Goal: Ask a question

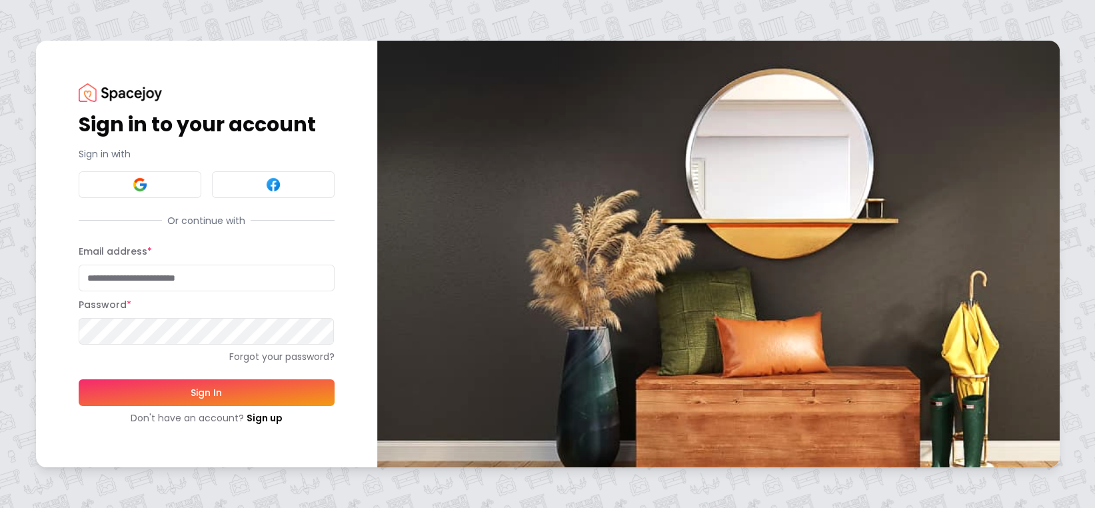
click at [105, 277] on input "Email address *" at bounding box center [207, 278] width 256 height 27
type input "**********"
click at [173, 392] on button "Sign In" at bounding box center [207, 392] width 256 height 27
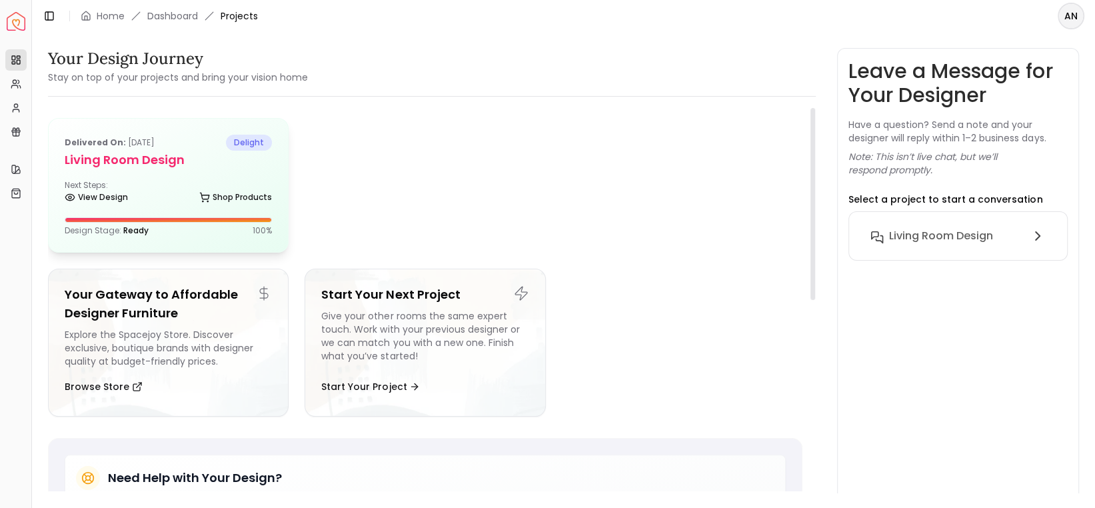
click at [187, 194] on div "View Design Shop Products" at bounding box center [168, 199] width 207 height 13
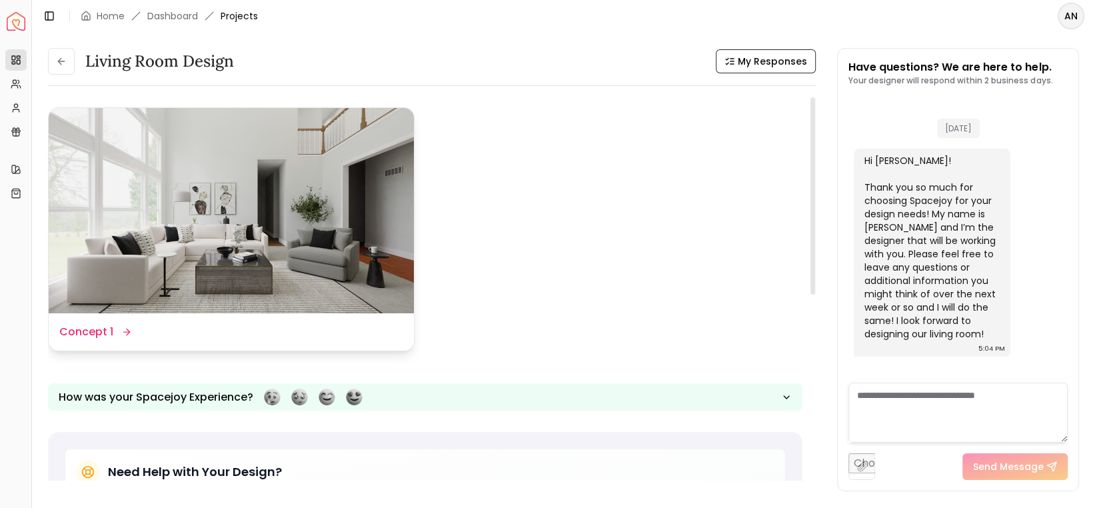
click at [121, 329] on icon at bounding box center [126, 332] width 11 height 11
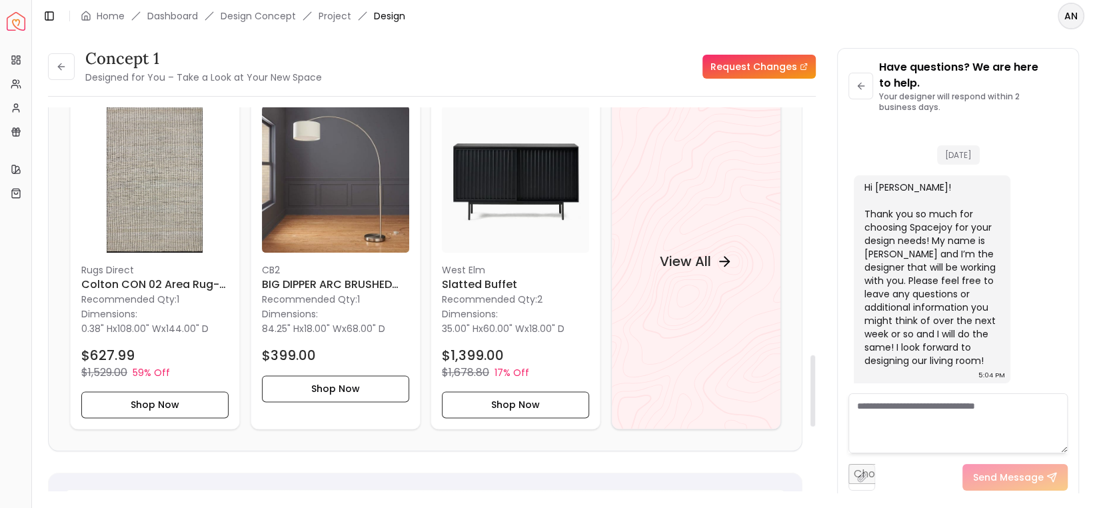
scroll to position [1333, 0]
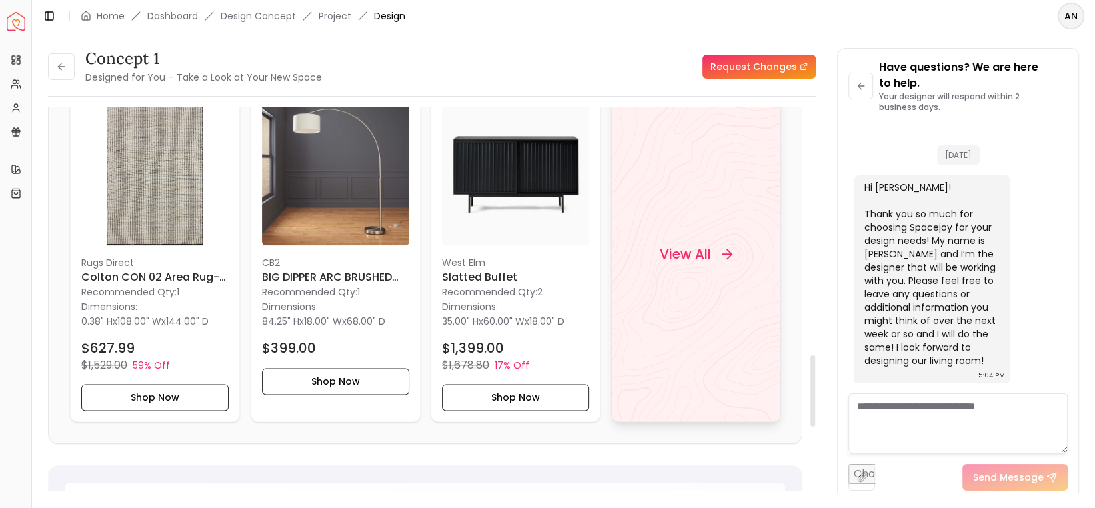
click at [693, 259] on h4 "View All" at bounding box center [684, 254] width 51 height 19
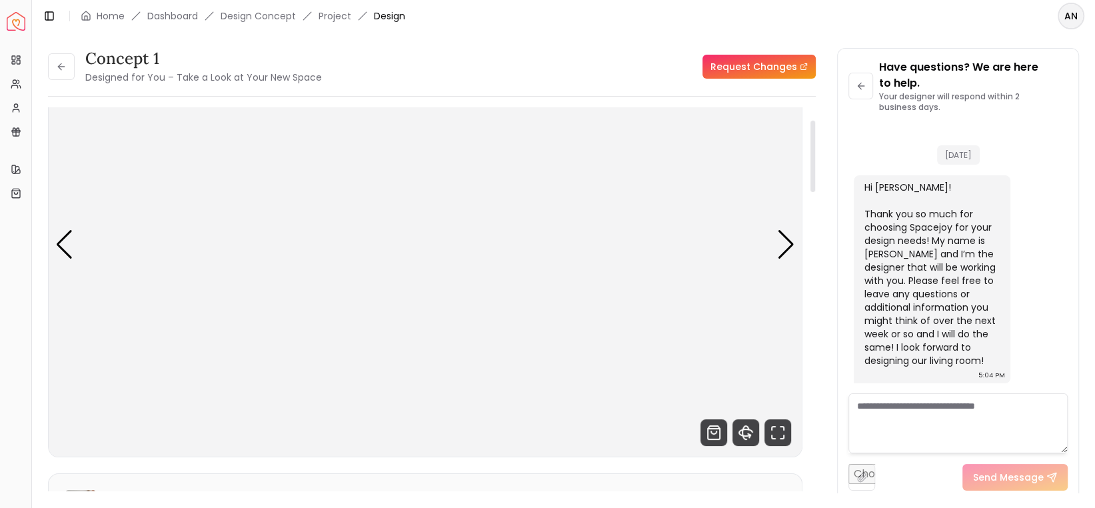
scroll to position [67, 0]
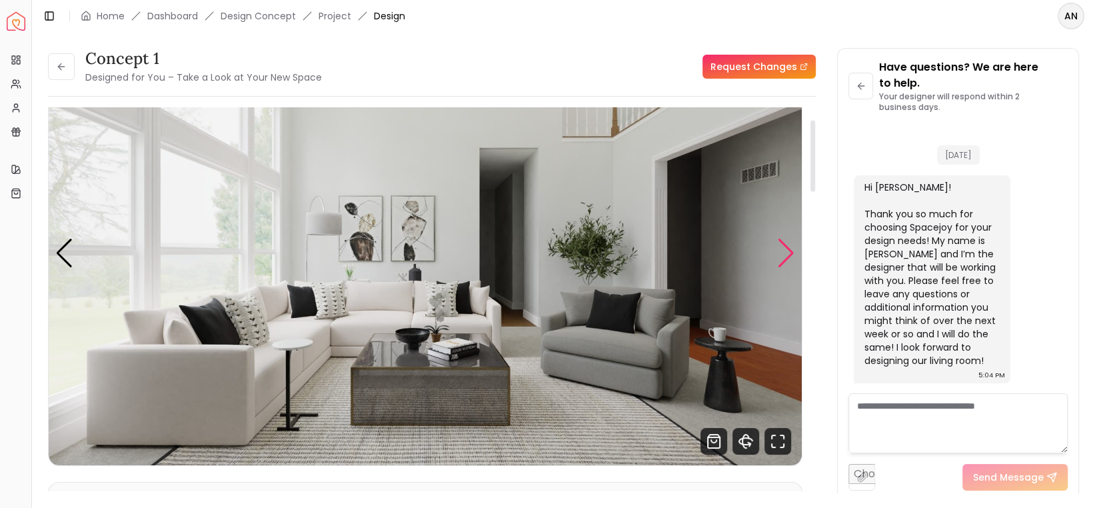
click at [782, 257] on div "Next slide" at bounding box center [786, 253] width 18 height 29
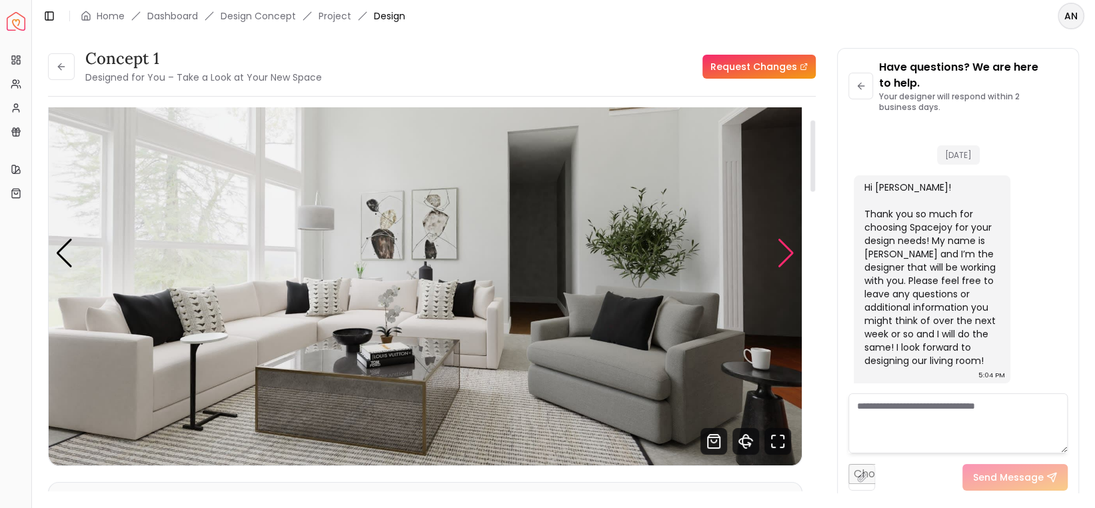
click at [782, 257] on div "Next slide" at bounding box center [786, 253] width 18 height 29
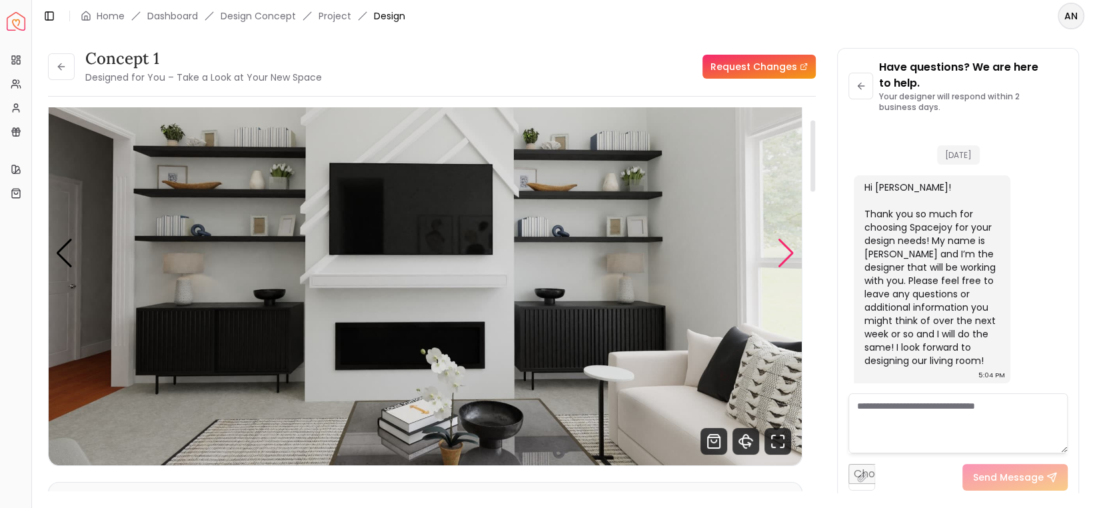
click at [782, 257] on div "Next slide" at bounding box center [786, 253] width 18 height 29
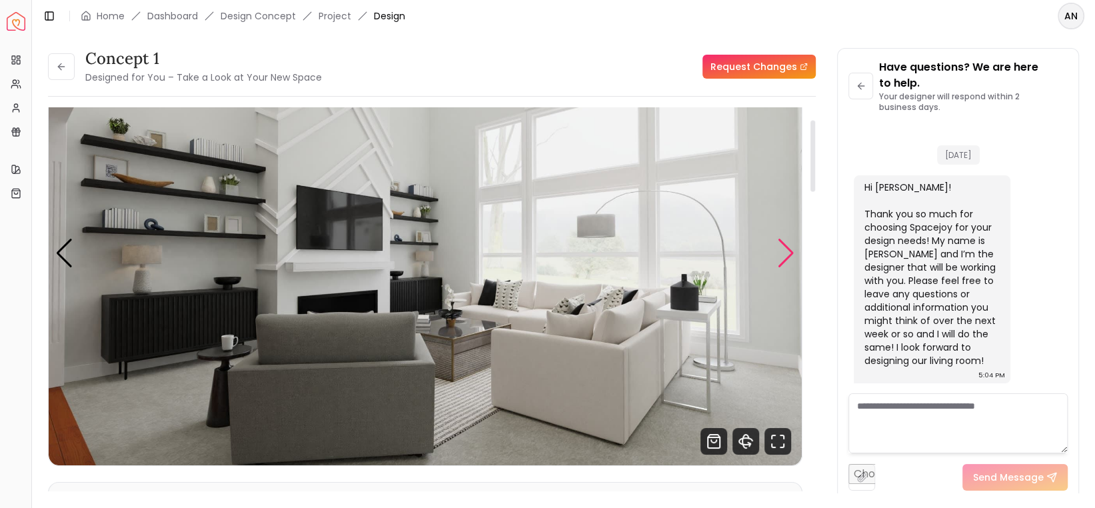
click at [782, 257] on div "Next slide" at bounding box center [786, 253] width 18 height 29
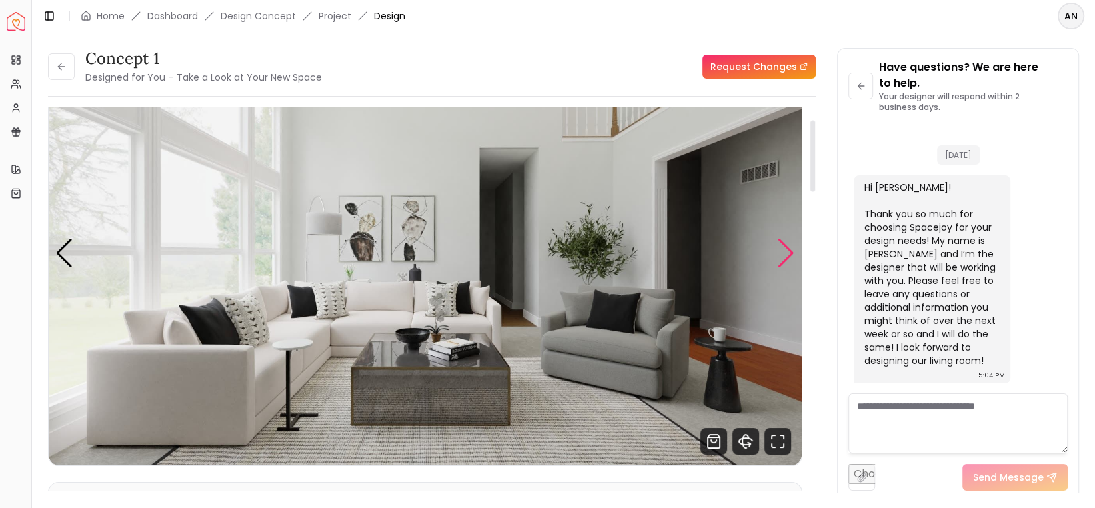
click at [782, 257] on div "Next slide" at bounding box center [786, 253] width 18 height 29
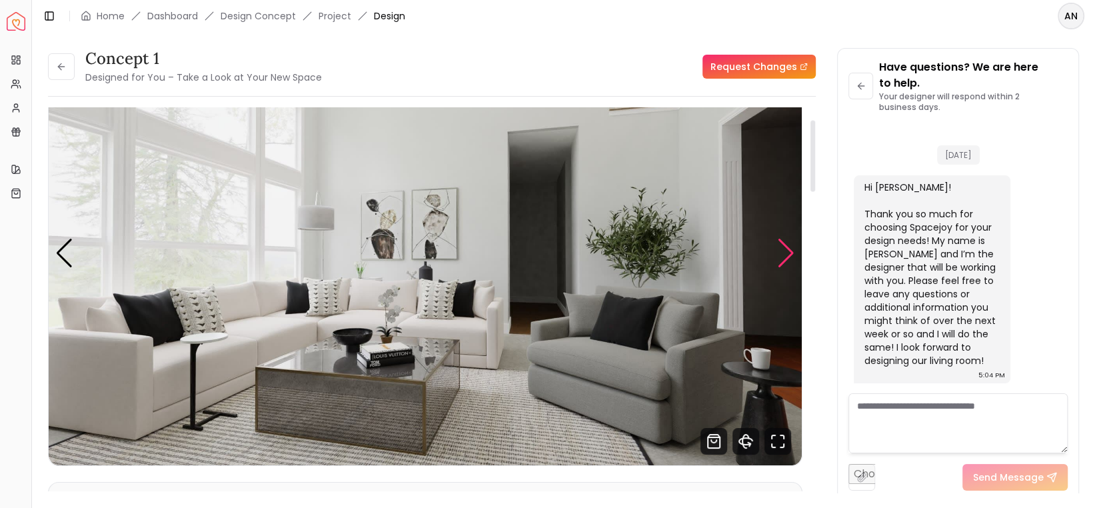
click at [782, 257] on div "Next slide" at bounding box center [786, 253] width 18 height 29
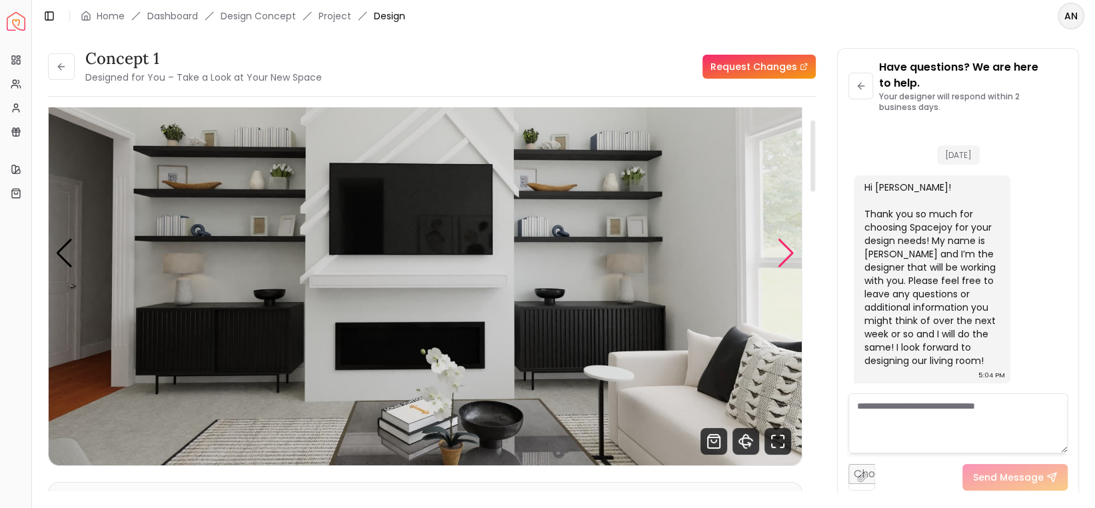
click at [782, 257] on div "Next slide" at bounding box center [786, 253] width 18 height 29
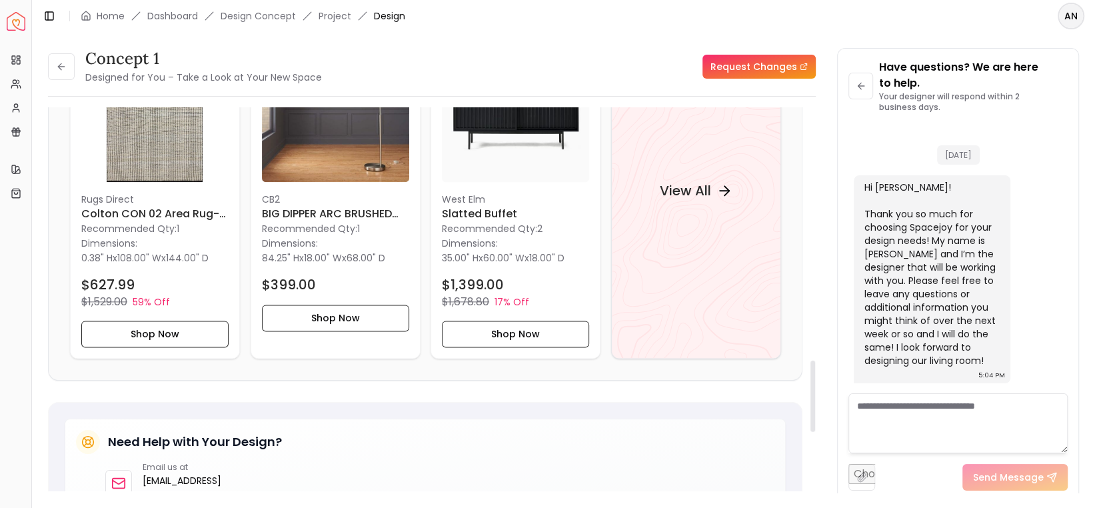
scroll to position [1400, 0]
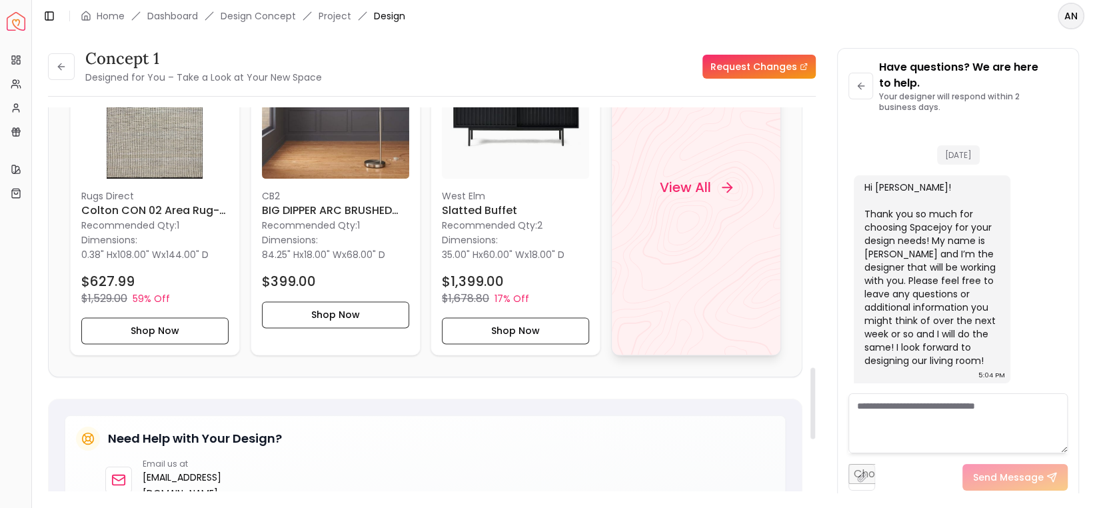
click at [671, 191] on h4 "View All" at bounding box center [684, 187] width 51 height 19
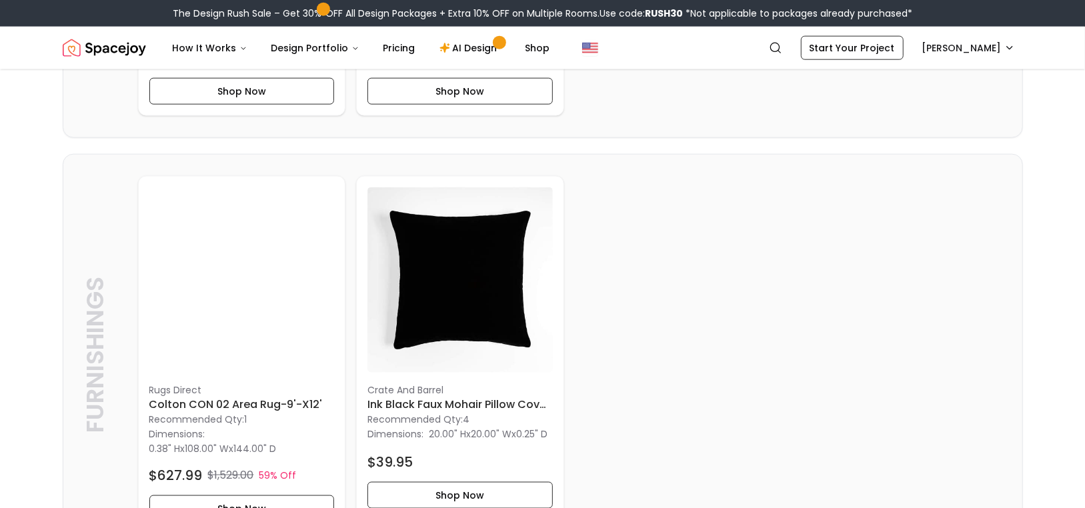
scroll to position [1067, 0]
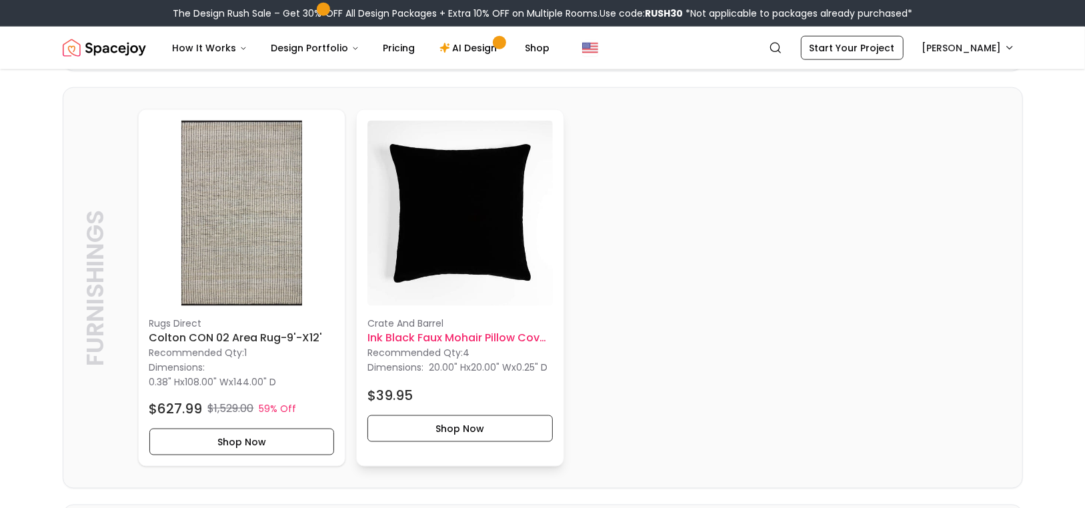
click at [451, 273] on img at bounding box center [459, 213] width 185 height 185
click at [243, 277] on img at bounding box center [241, 213] width 185 height 185
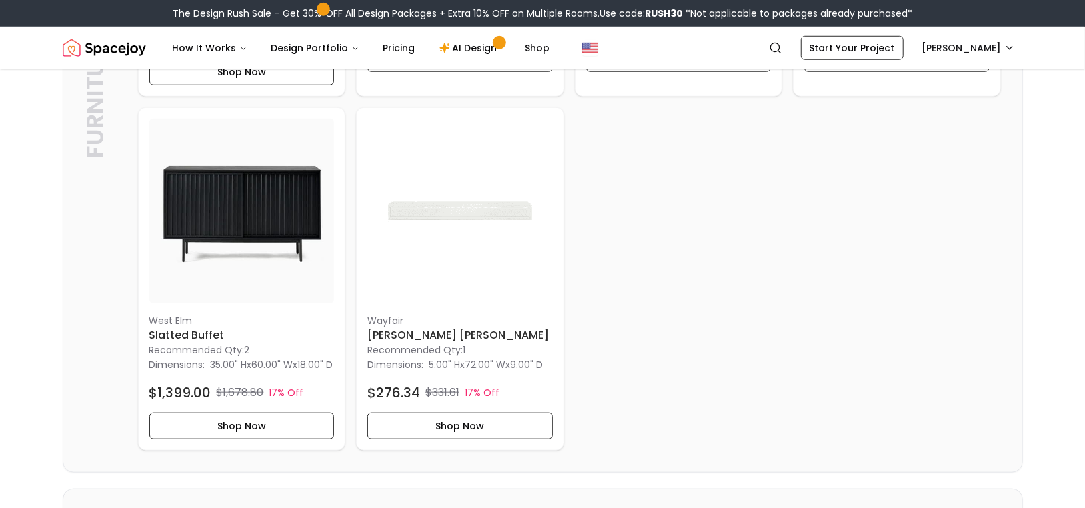
scroll to position [667, 0]
click at [251, 209] on img at bounding box center [241, 209] width 185 height 185
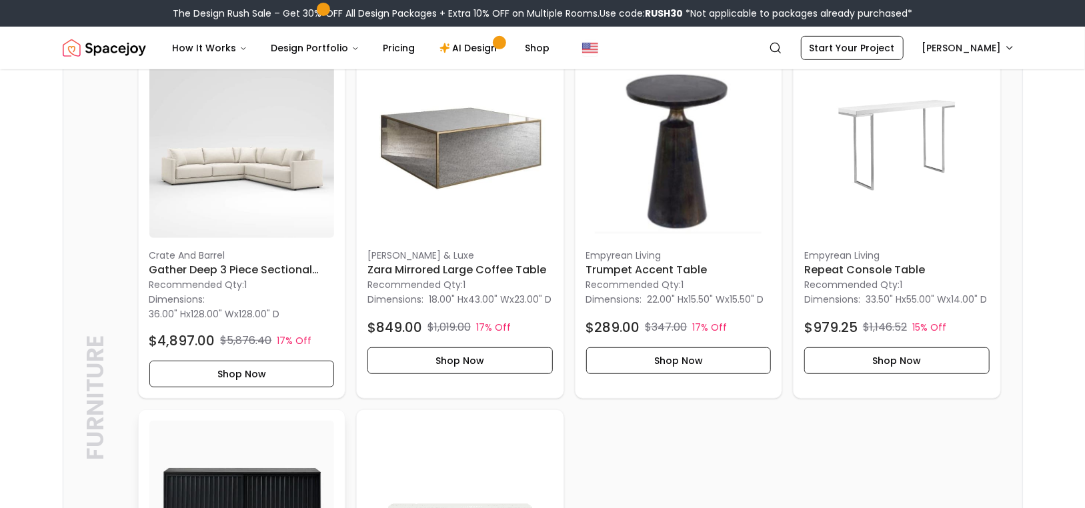
scroll to position [333, 0]
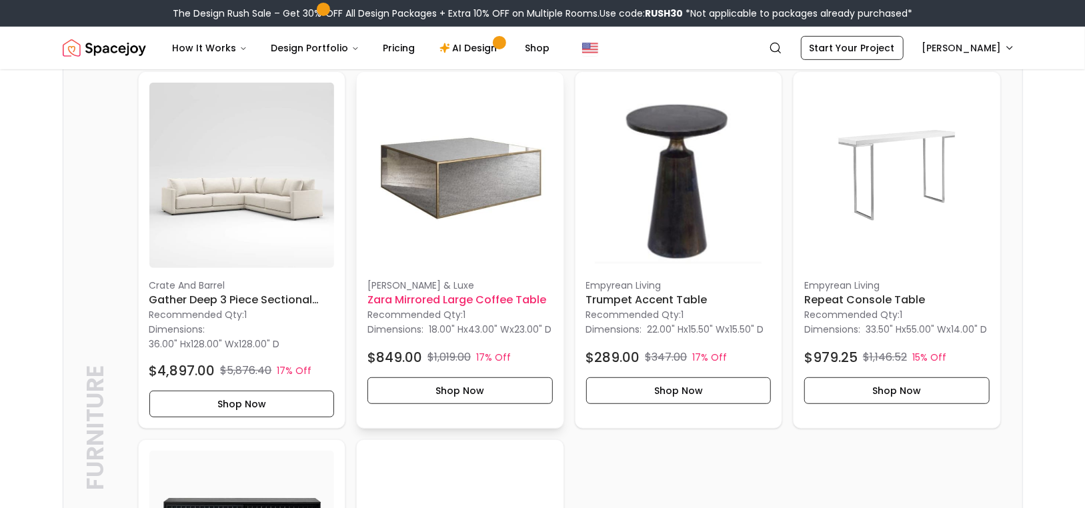
click at [423, 298] on h6 "Zara Mirrored Large Coffee Table" at bounding box center [459, 300] width 185 height 16
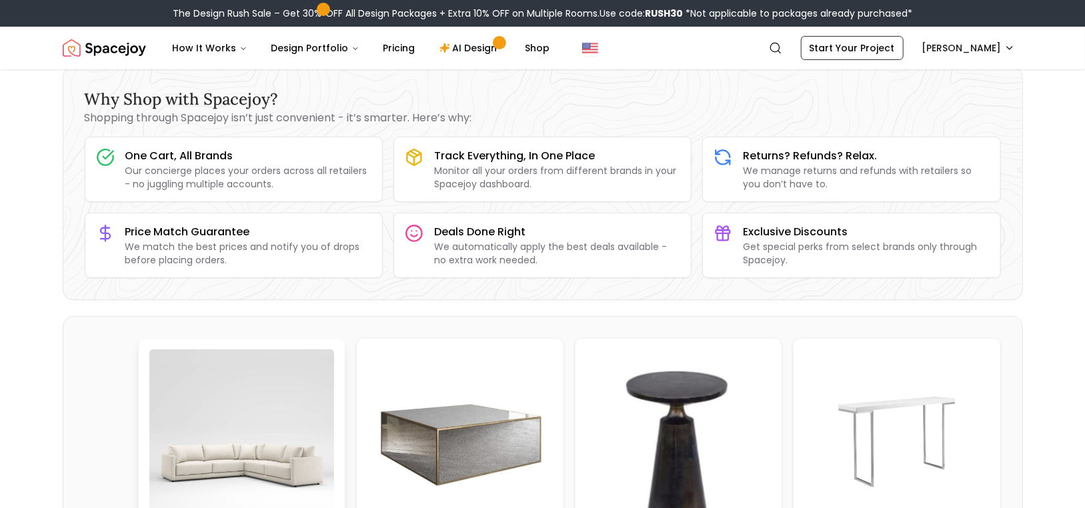
scroll to position [0, 0]
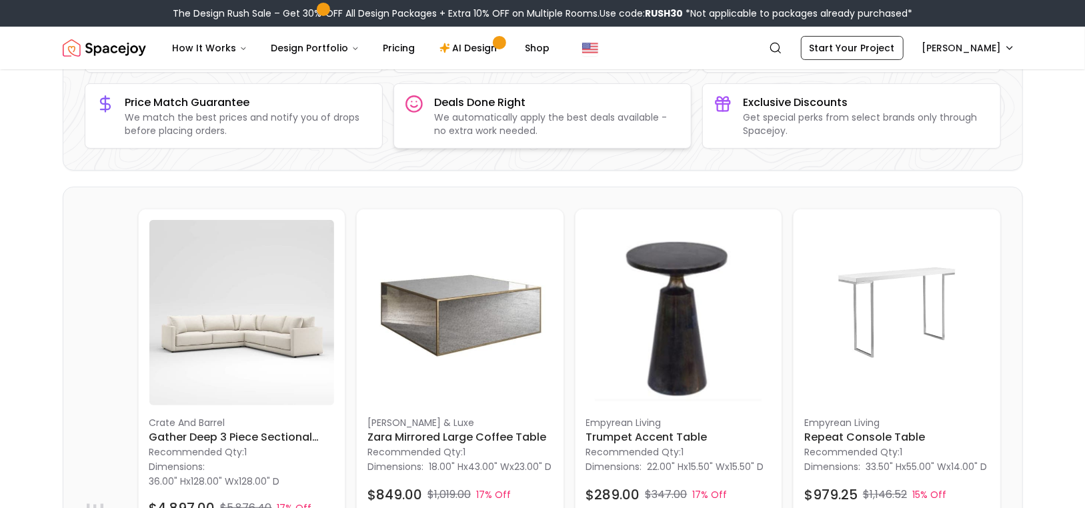
scroll to position [200, 0]
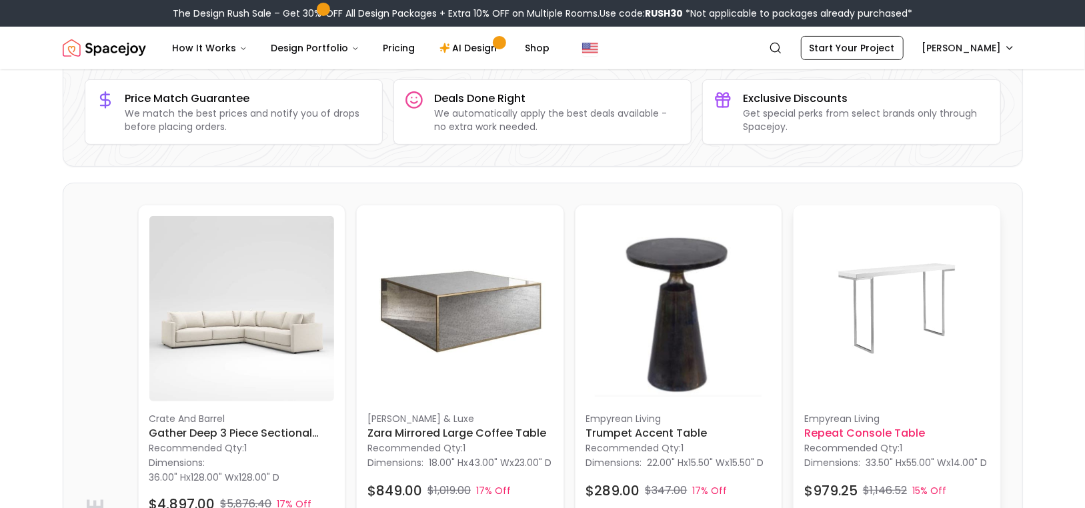
click at [842, 316] on img at bounding box center [896, 308] width 185 height 185
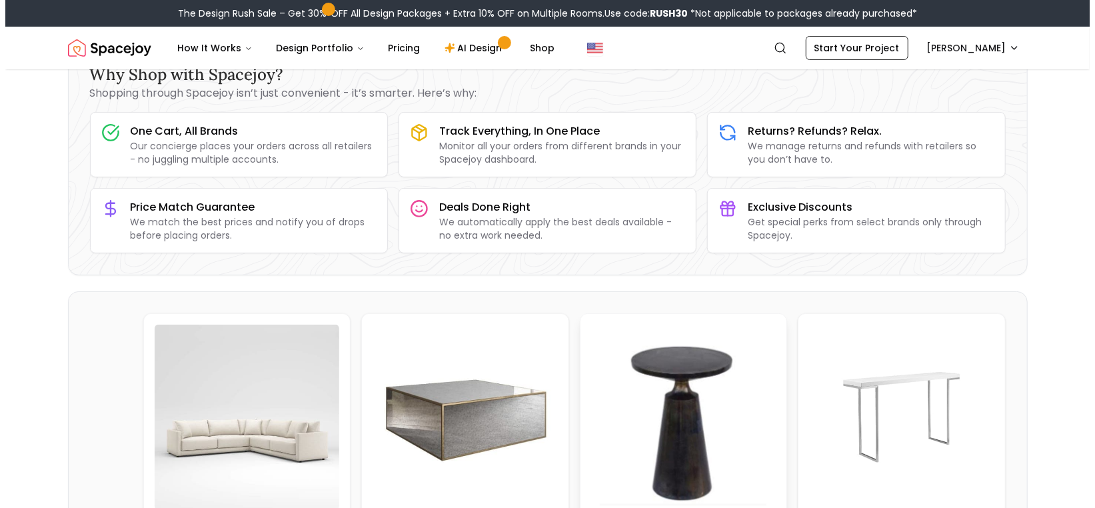
scroll to position [0, 0]
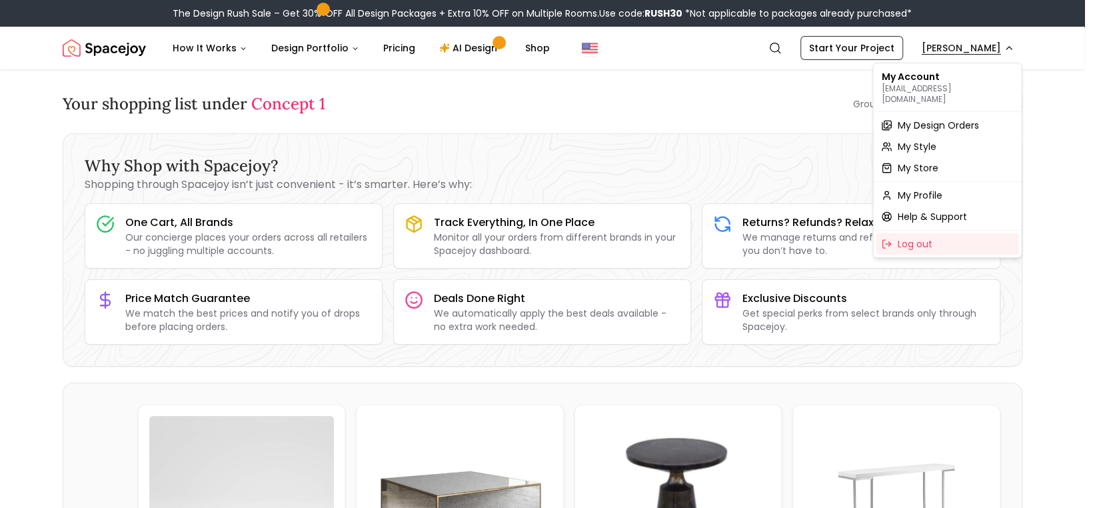
click at [937, 119] on span "My Design Orders" at bounding box center [937, 125] width 81 height 13
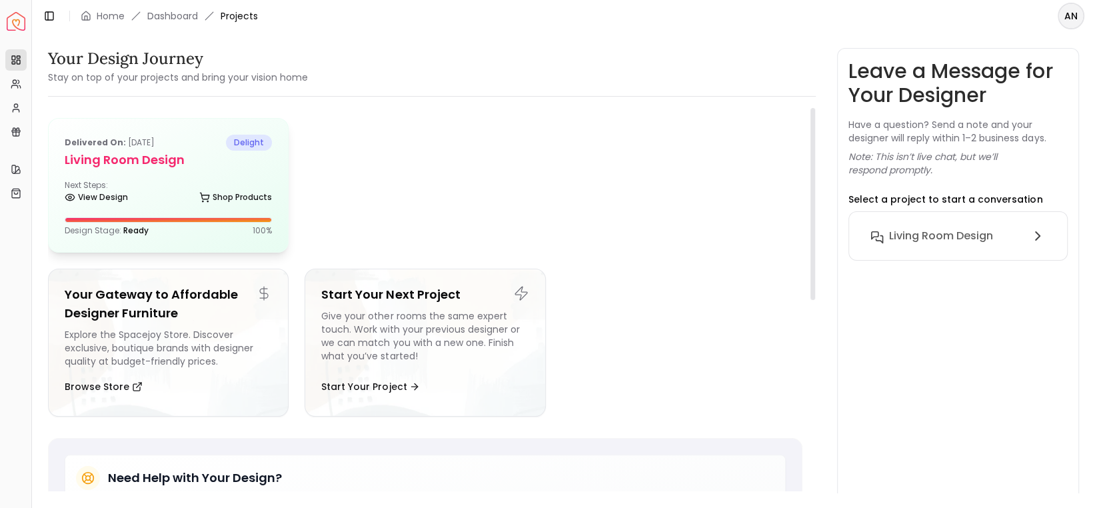
click at [184, 189] on div "Next Steps: View Design Shop Products" at bounding box center [168, 193] width 207 height 27
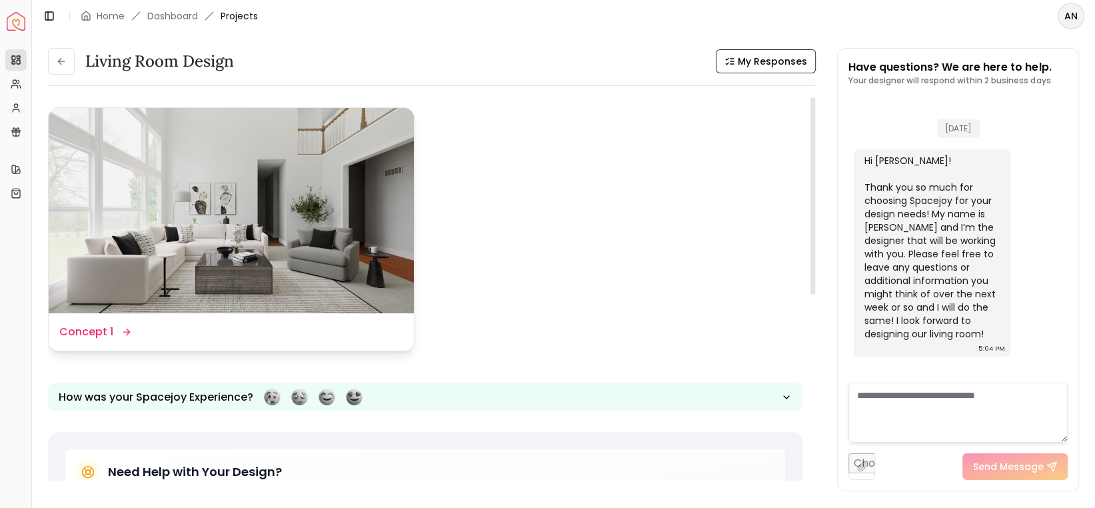
click at [237, 266] on img at bounding box center [231, 210] width 365 height 205
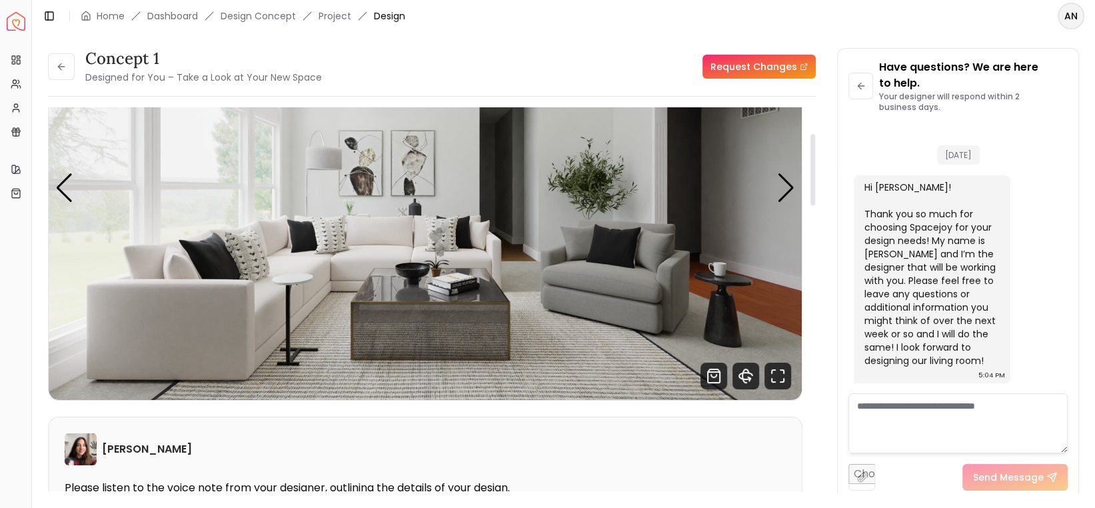
scroll to position [141, 0]
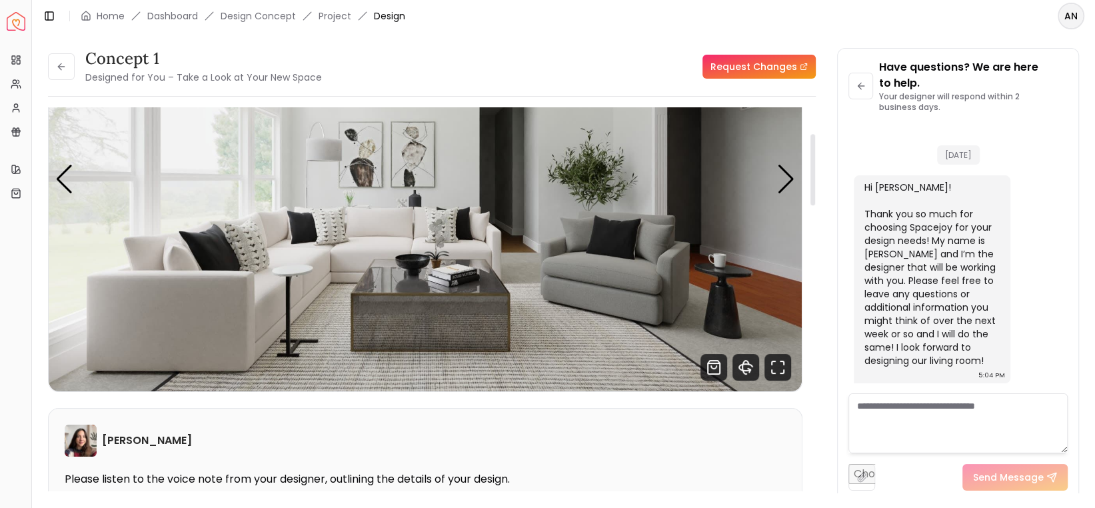
drag, startPoint x: 811, startPoint y: 175, endPoint x: 813, endPoint y: 201, distance: 26.7
click at [813, 201] on div at bounding box center [813, 169] width 5 height 71
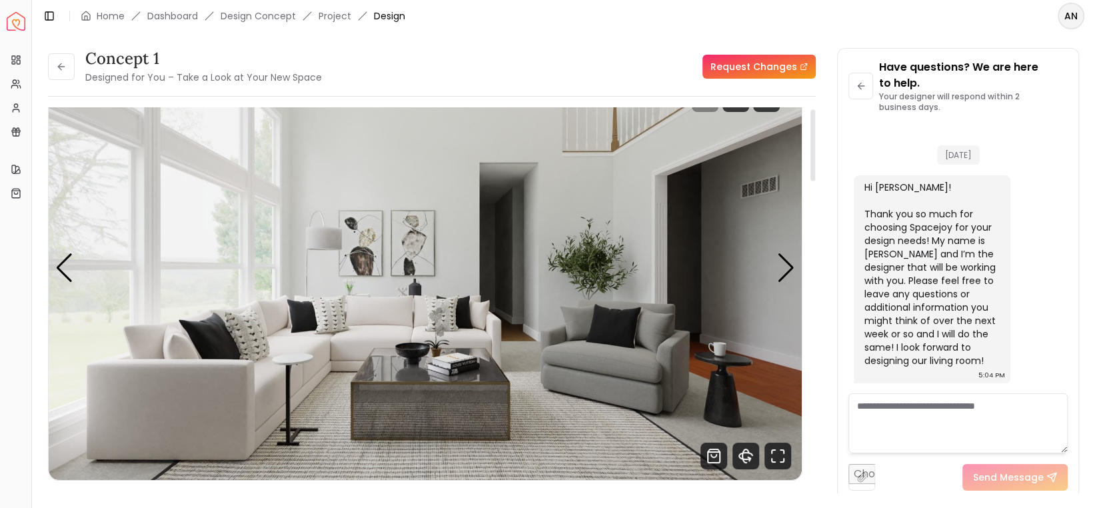
scroll to position [9, 0]
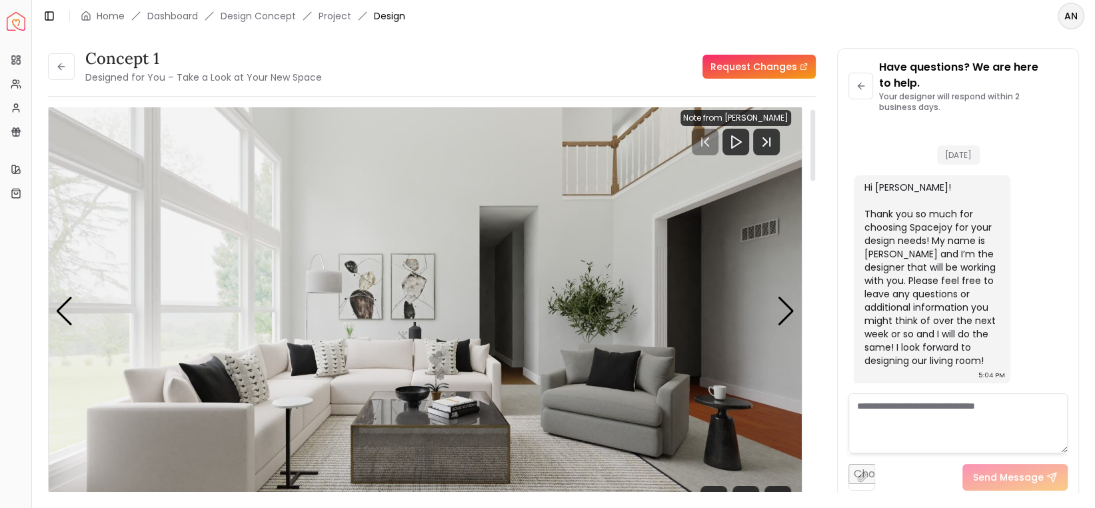
drag, startPoint x: 810, startPoint y: 198, endPoint x: 813, endPoint y: 174, distance: 24.2
click at [813, 174] on div at bounding box center [813, 145] width 5 height 71
click at [782, 308] on div "Next slide" at bounding box center [786, 311] width 18 height 29
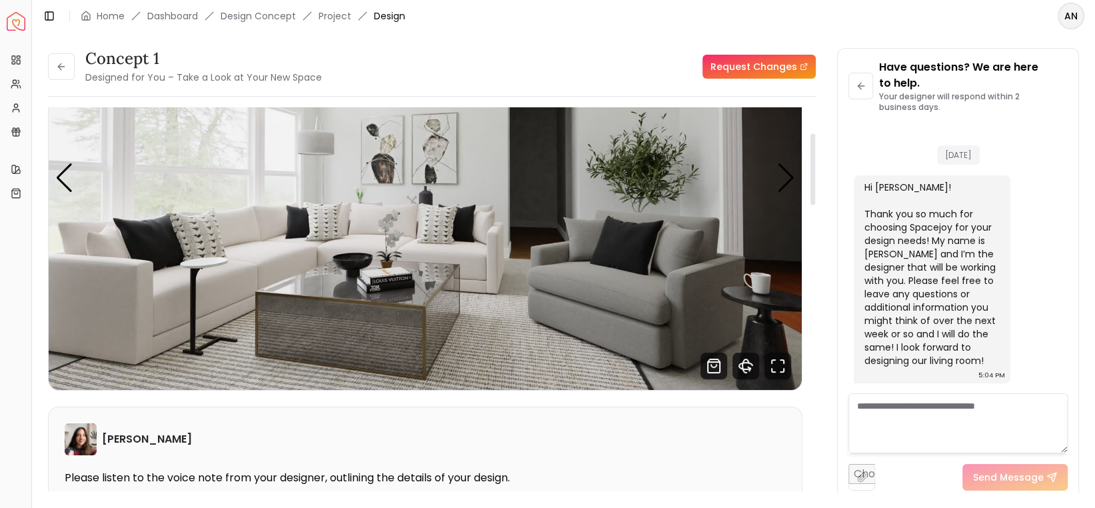
scroll to position [75, 0]
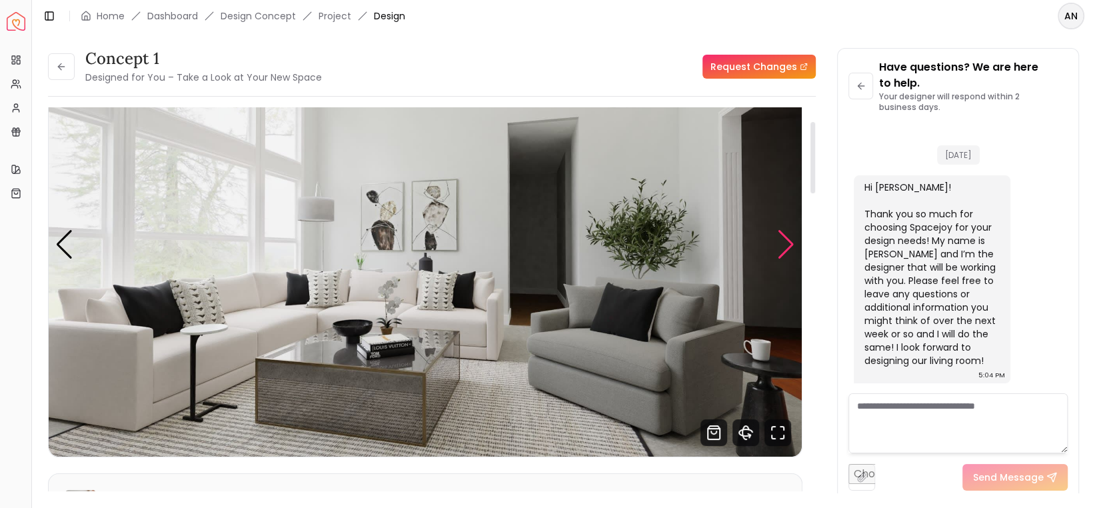
click at [782, 245] on div "Next slide" at bounding box center [786, 244] width 18 height 29
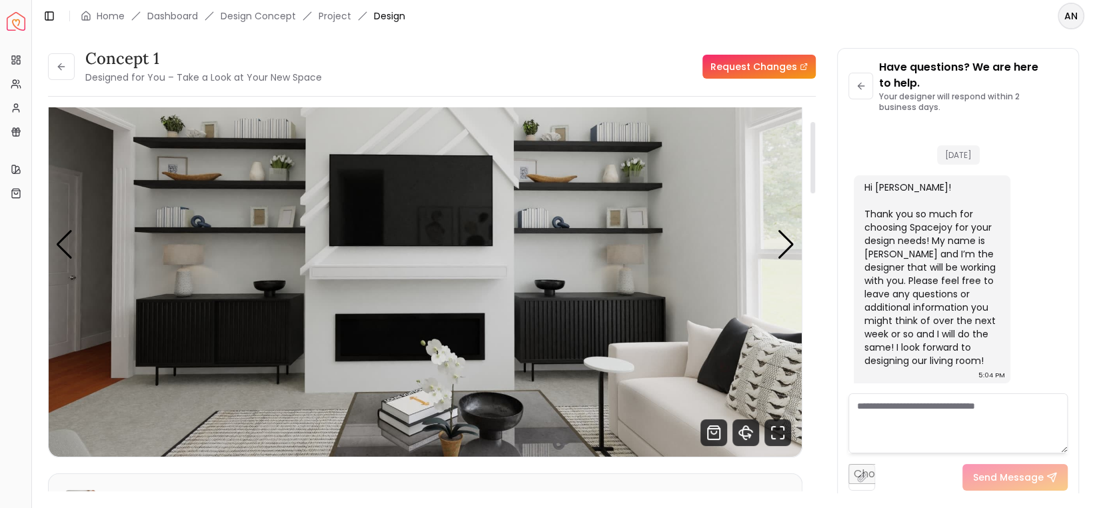
click at [815, 185] on div at bounding box center [813, 157] width 5 height 71
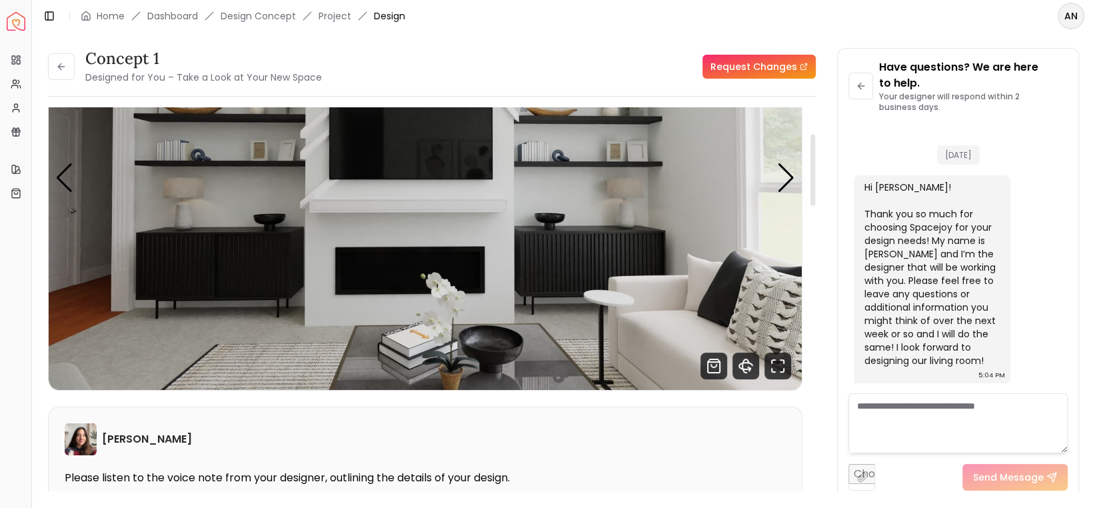
scroll to position [9, 0]
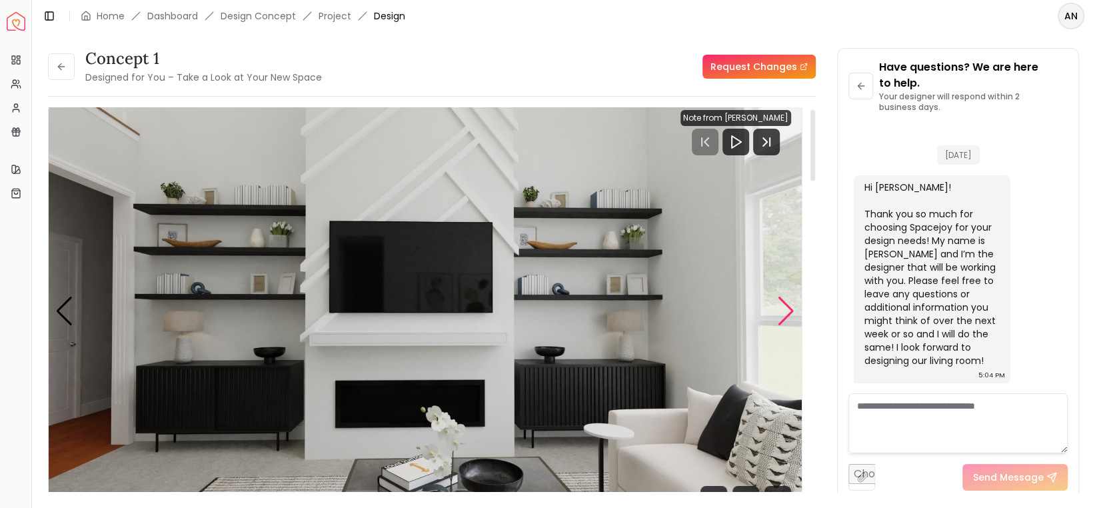
click at [790, 313] on div "Next slide" at bounding box center [786, 311] width 18 height 29
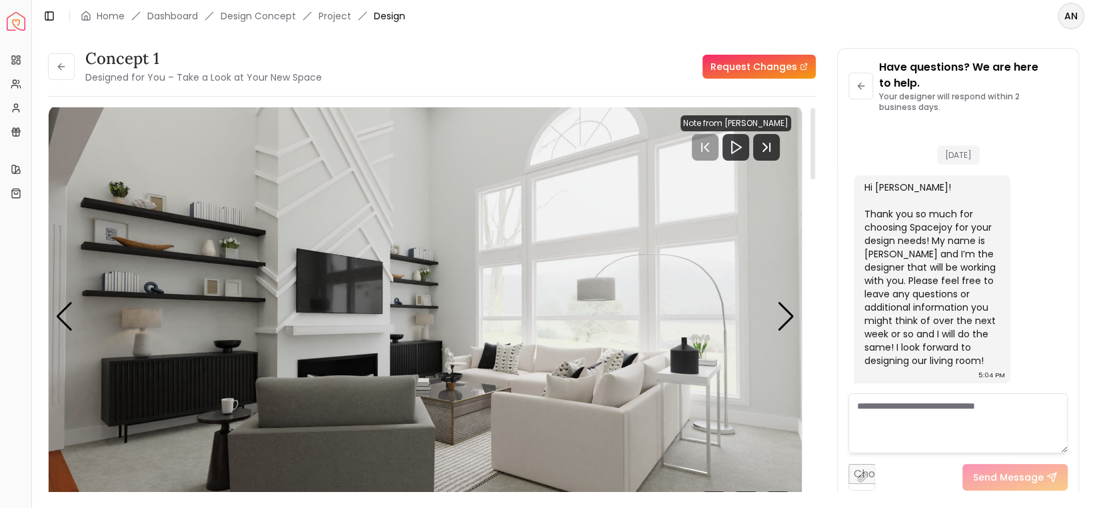
scroll to position [0, 0]
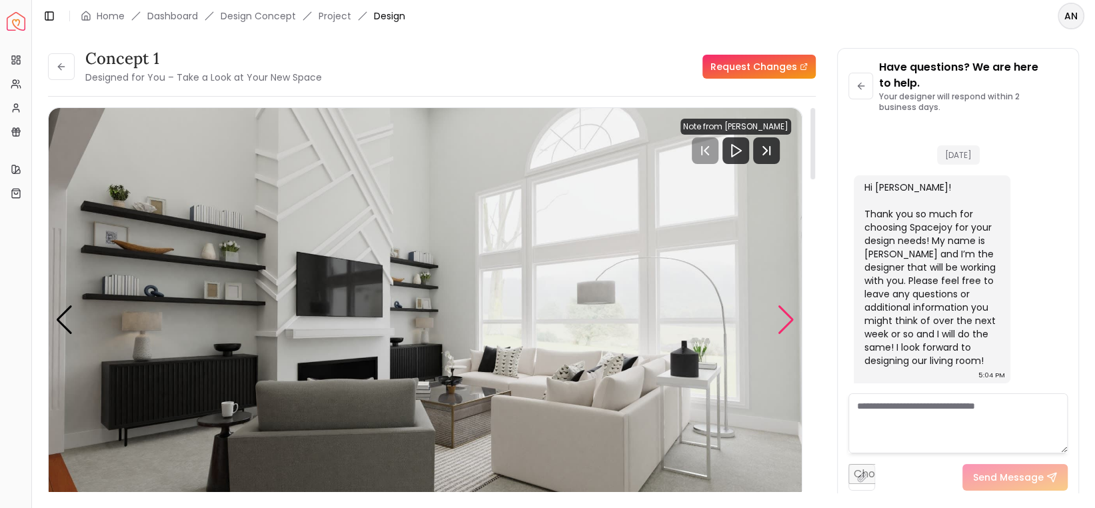
click at [792, 318] on div "Next slide" at bounding box center [786, 319] width 18 height 29
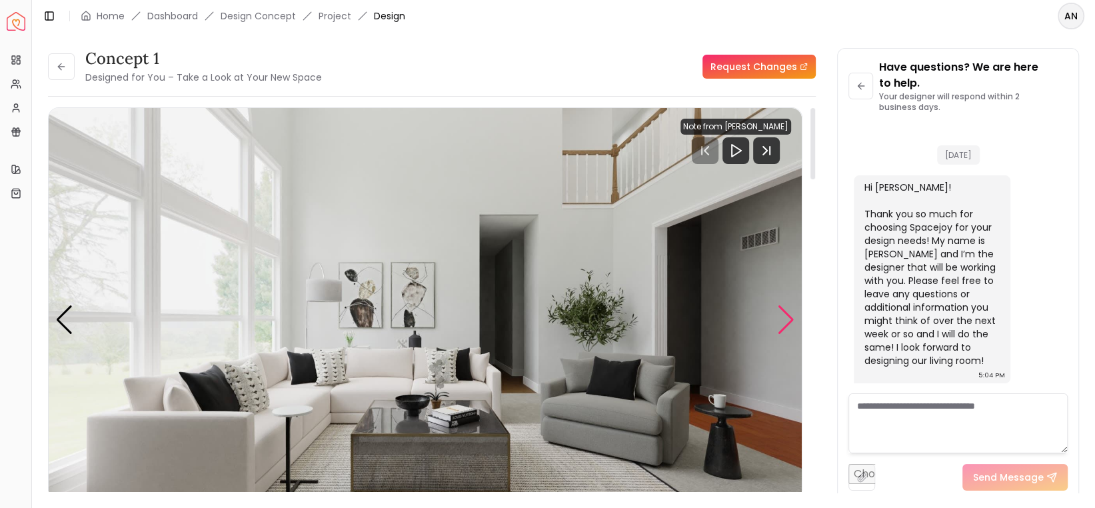
click at [791, 319] on div "Next slide" at bounding box center [786, 319] width 18 height 29
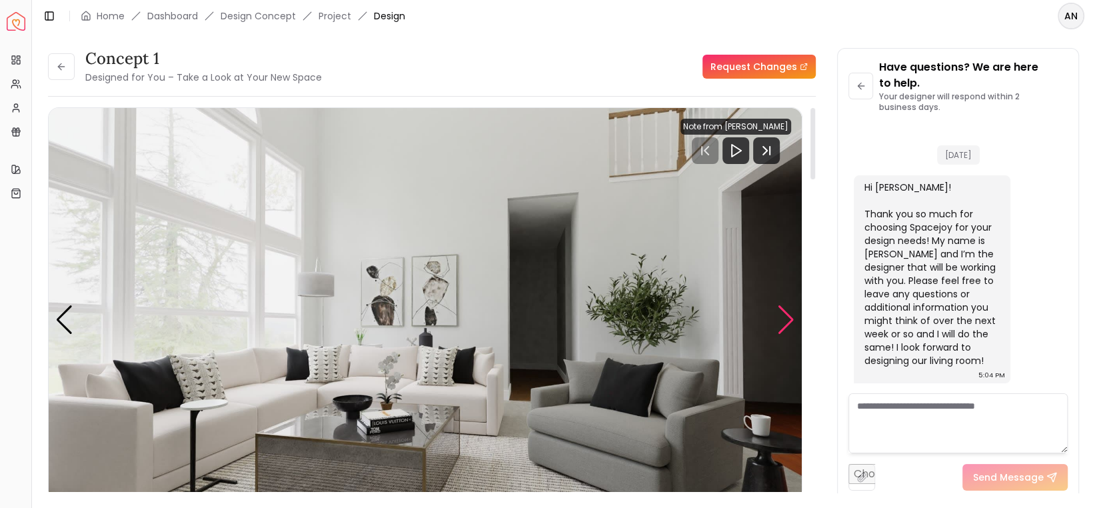
click at [791, 319] on div "Next slide" at bounding box center [786, 319] width 18 height 29
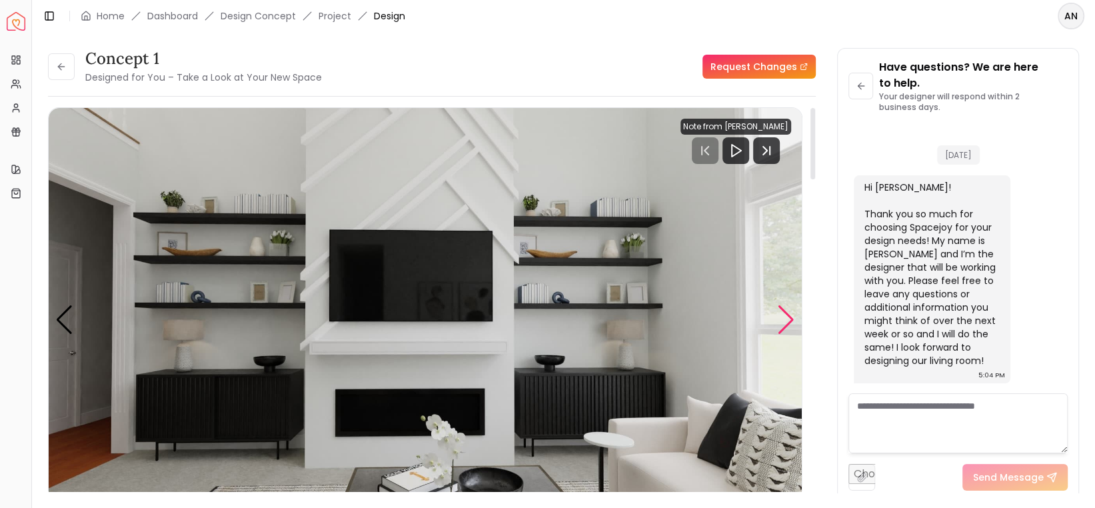
click at [791, 319] on div "Next slide" at bounding box center [786, 319] width 18 height 29
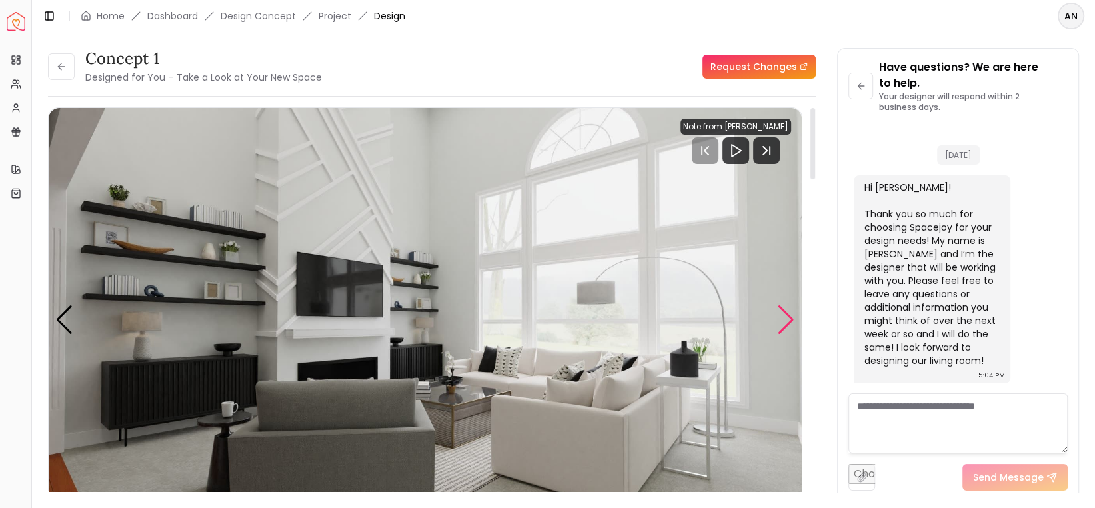
click at [791, 319] on div "Next slide" at bounding box center [786, 319] width 18 height 29
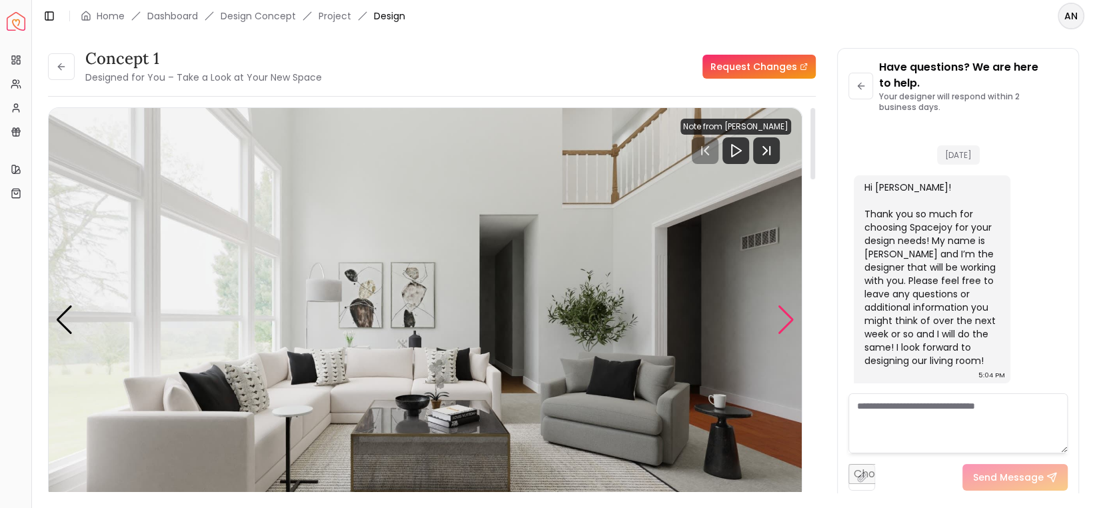
click at [791, 319] on div "Next slide" at bounding box center [786, 319] width 18 height 29
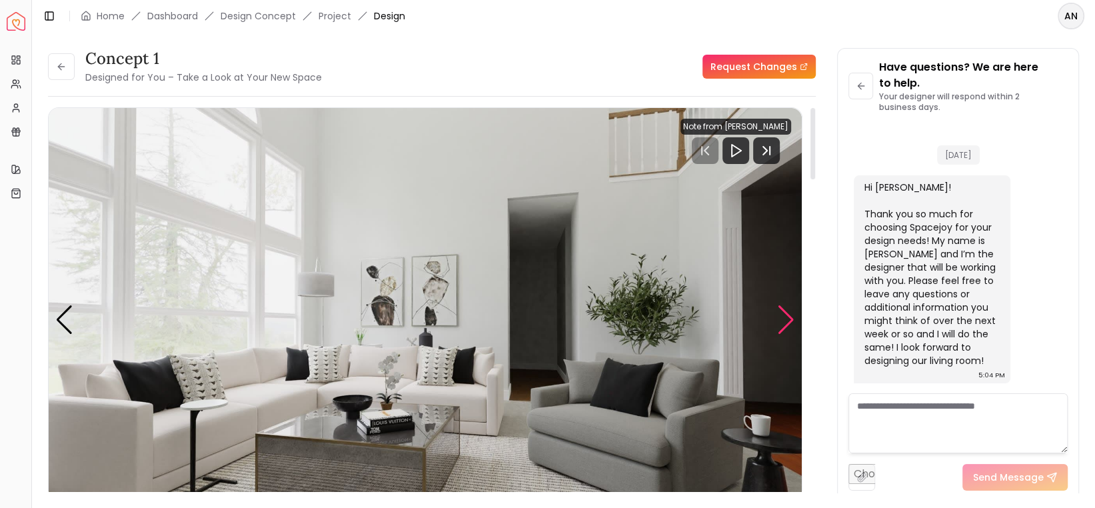
click at [791, 319] on div "Next slide" at bounding box center [786, 319] width 18 height 29
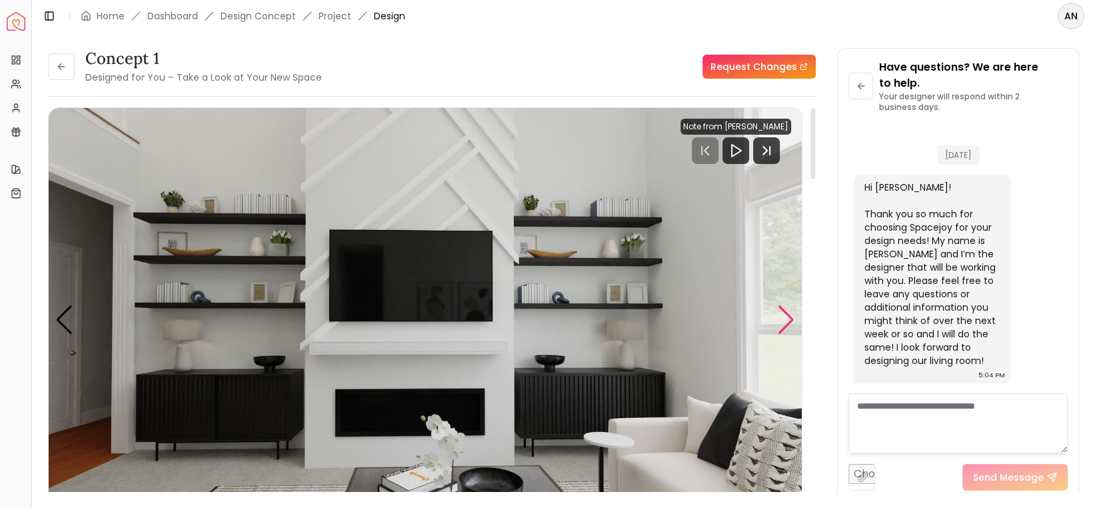
click at [791, 319] on div "Next slide" at bounding box center [786, 319] width 18 height 29
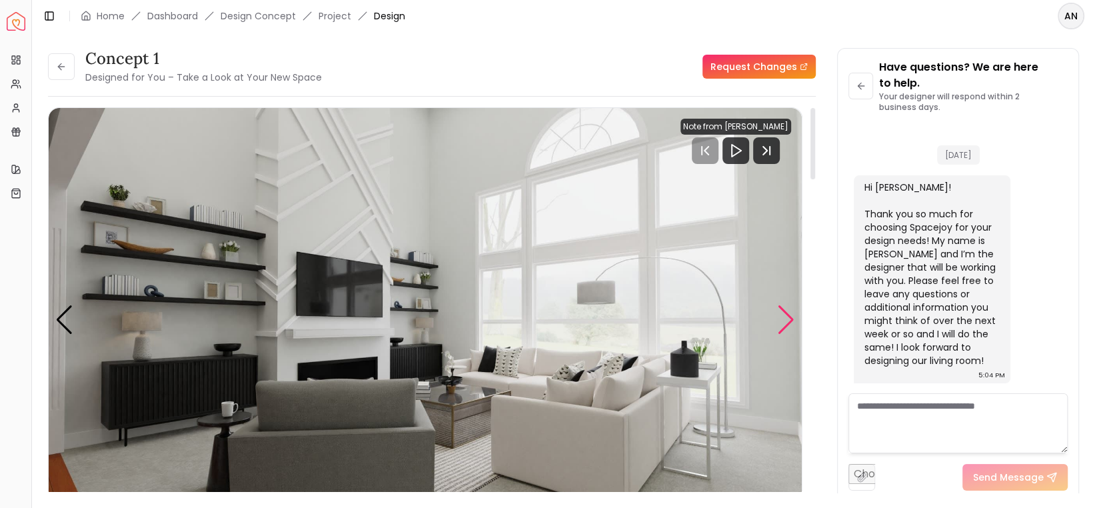
click at [791, 319] on div "Next slide" at bounding box center [786, 319] width 18 height 29
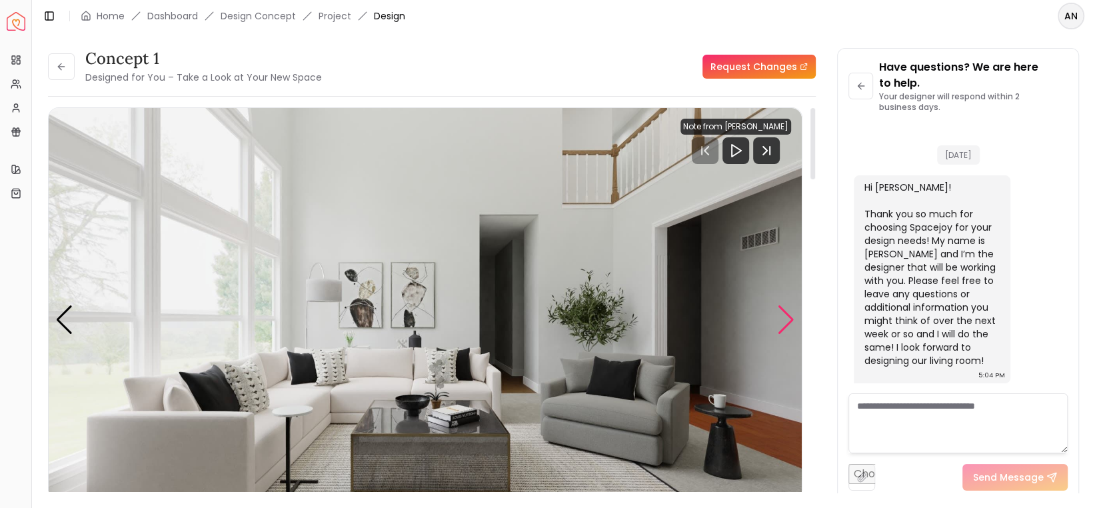
click at [791, 319] on div "Next slide" at bounding box center [786, 319] width 18 height 29
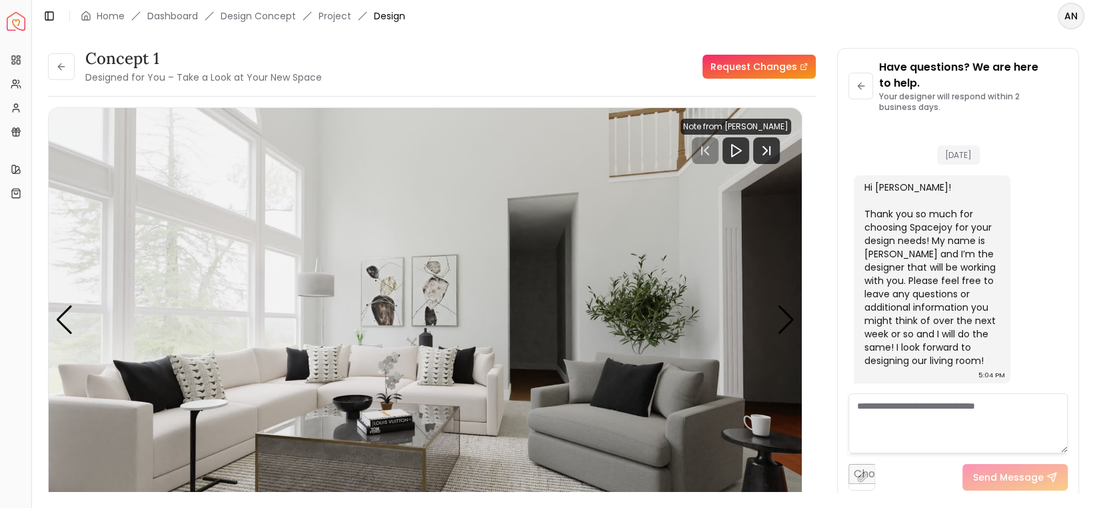
click at [895, 419] on textarea at bounding box center [958, 423] width 219 height 60
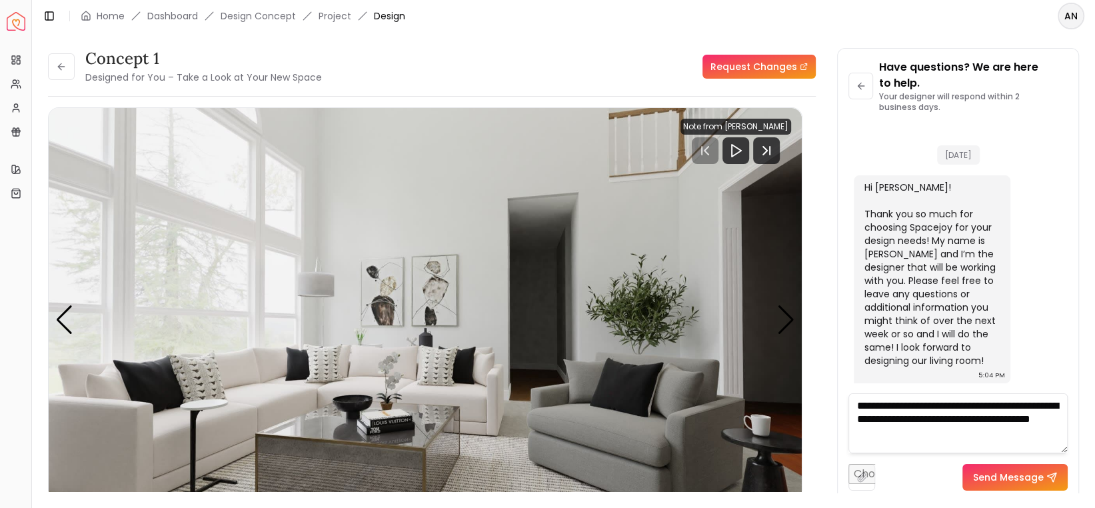
type textarea "**********"
click at [1015, 479] on button "Send Message" at bounding box center [1015, 477] width 105 height 27
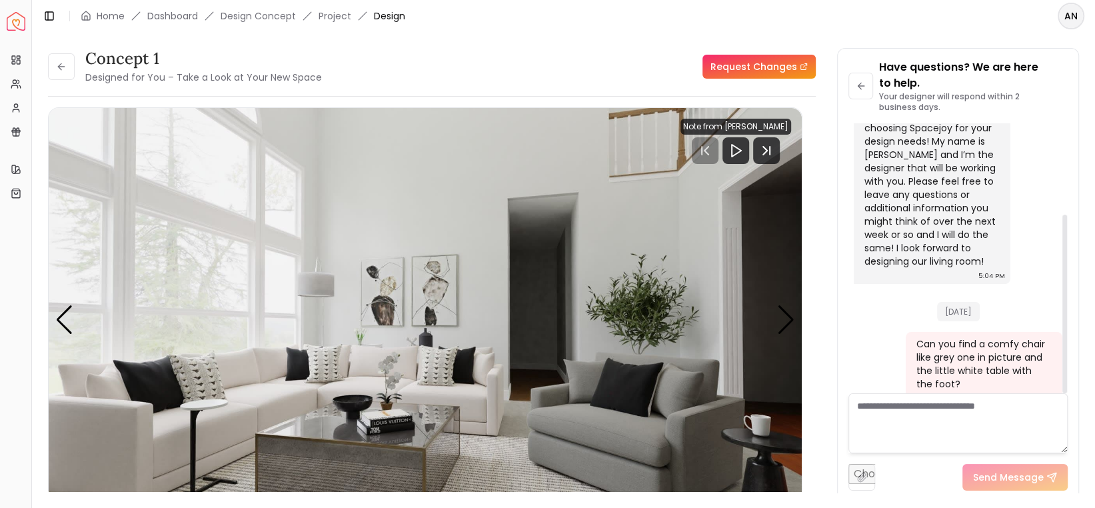
scroll to position [137, 0]
